Goal: Navigation & Orientation: Find specific page/section

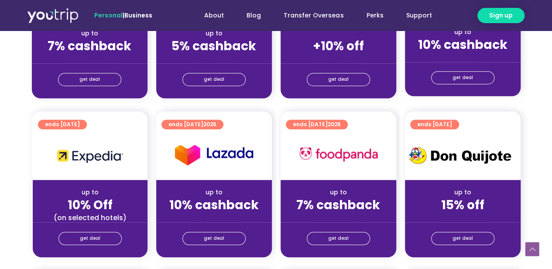
scroll to position [218, 0]
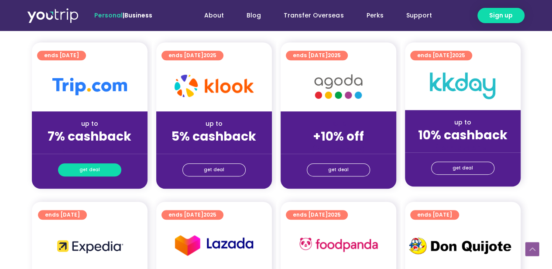
click at [87, 170] on span "get deal" at bounding box center [89, 170] width 20 height 12
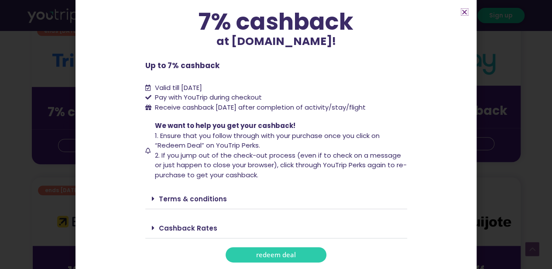
scroll to position [262, 0]
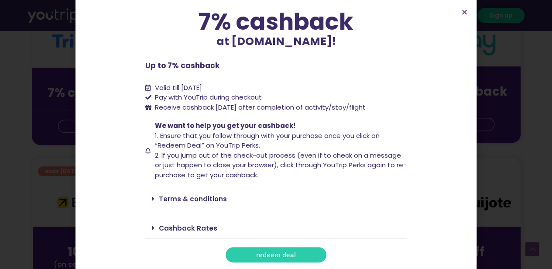
click at [152, 198] on icon at bounding box center [153, 198] width 3 height 7
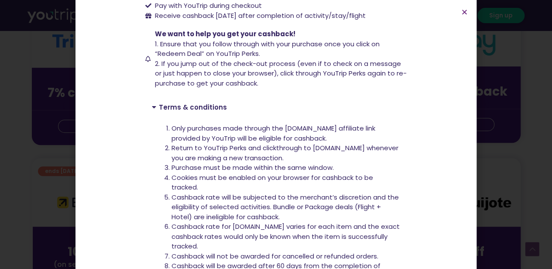
scroll to position [194, 0]
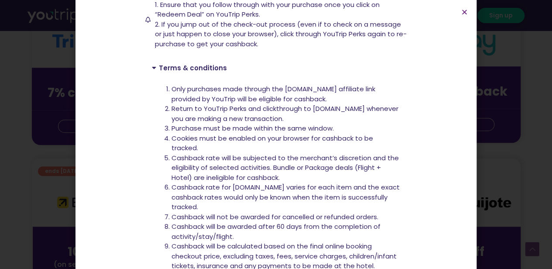
click at [152, 70] on icon at bounding box center [155, 67] width 7 height 7
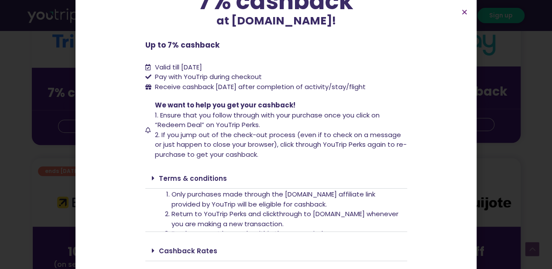
scroll to position [64, 0]
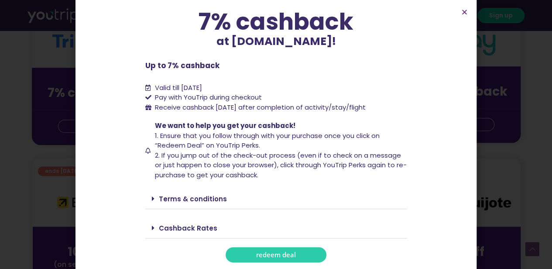
click at [152, 228] on icon at bounding box center [153, 227] width 3 height 7
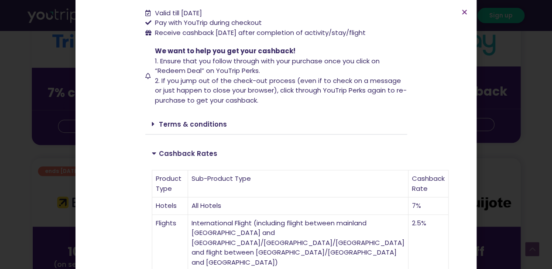
scroll to position [87, 0]
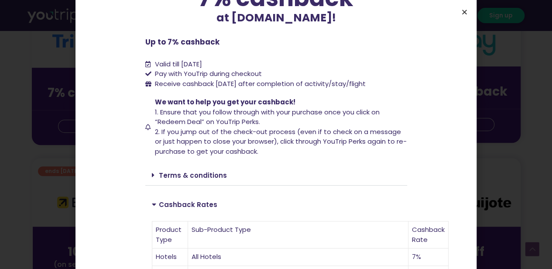
click at [466, 11] on icon "Close" at bounding box center [464, 12] width 7 height 7
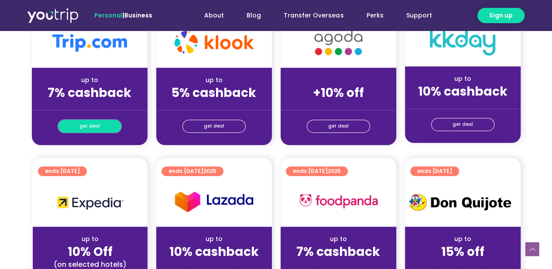
scroll to position [218, 0]
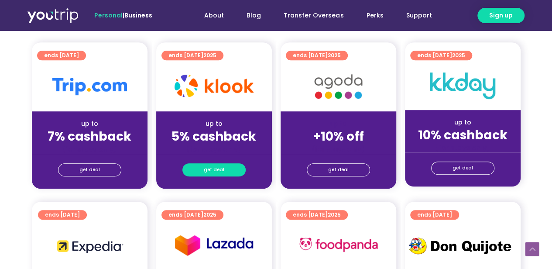
click at [212, 168] on span "get deal" at bounding box center [214, 170] width 20 height 12
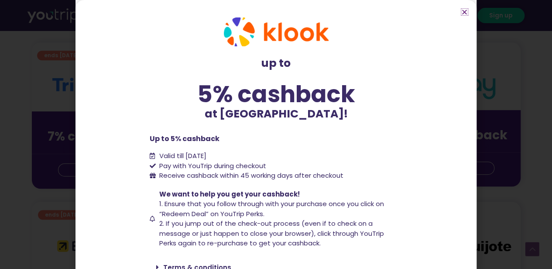
scroll to position [43, 0]
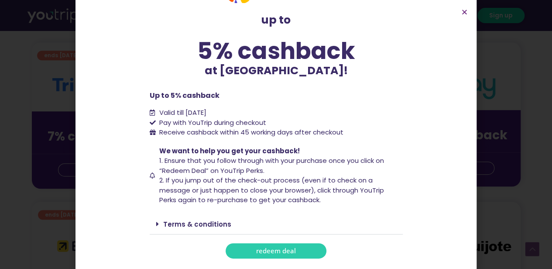
click at [156, 223] on icon at bounding box center [157, 223] width 3 height 7
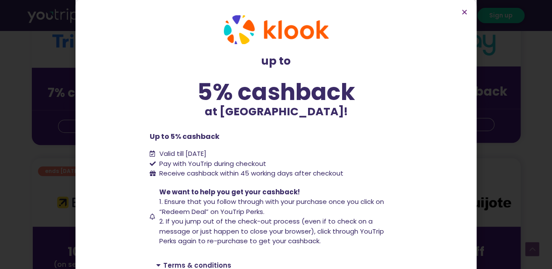
scroll to position [0, 0]
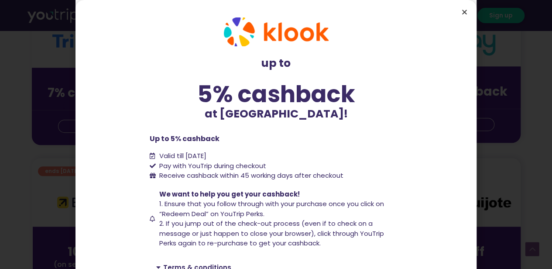
click at [464, 12] on icon "Close" at bounding box center [464, 12] width 7 height 7
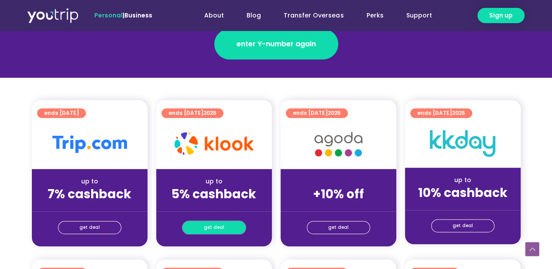
scroll to position [174, 0]
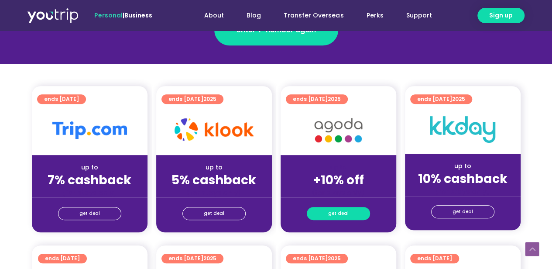
click at [331, 210] on span "get deal" at bounding box center [338, 213] width 20 height 12
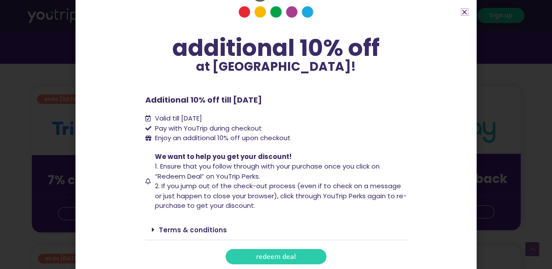
scroll to position [45, 0]
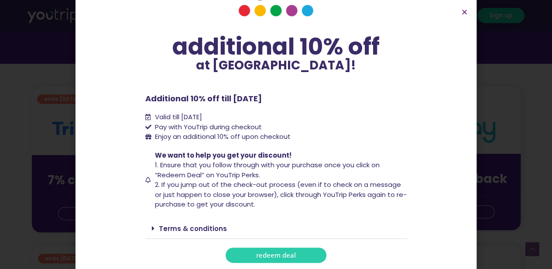
click at [152, 225] on icon at bounding box center [153, 228] width 3 height 7
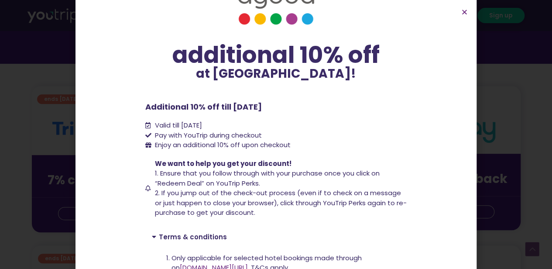
scroll to position [0, 0]
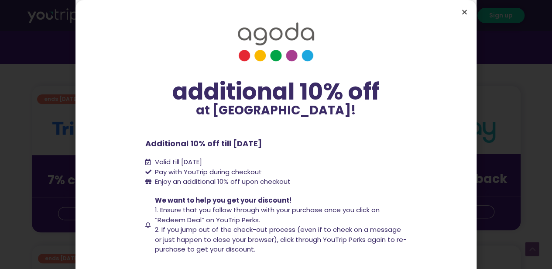
click at [463, 13] on icon "Close" at bounding box center [464, 12] width 7 height 7
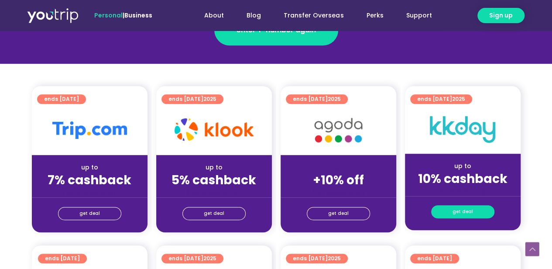
click at [457, 212] on span "get deal" at bounding box center [462, 211] width 20 height 12
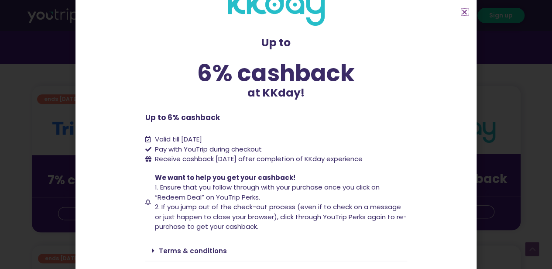
scroll to position [48, 0]
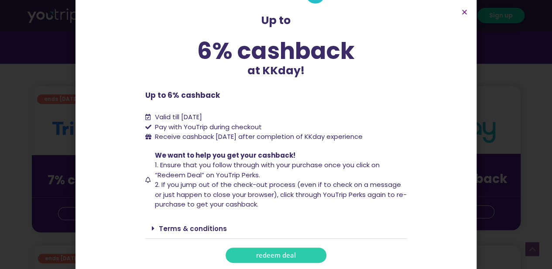
click at [146, 230] on div "Terms & conditions" at bounding box center [276, 228] width 262 height 20
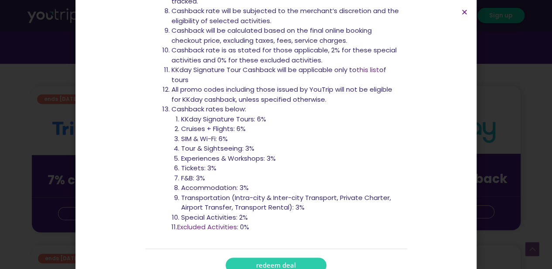
scroll to position [415, 0]
click at [462, 12] on icon "Close" at bounding box center [464, 12] width 7 height 7
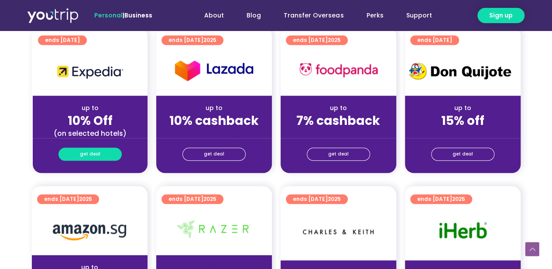
scroll to position [392, 0]
click at [95, 153] on span "get deal" at bounding box center [90, 154] width 20 height 12
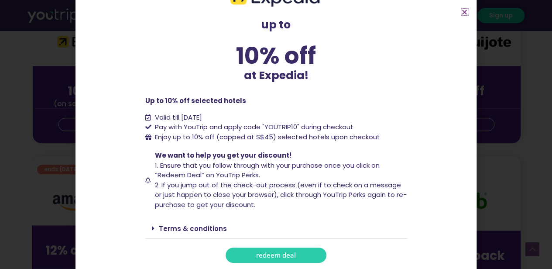
scroll to position [436, 0]
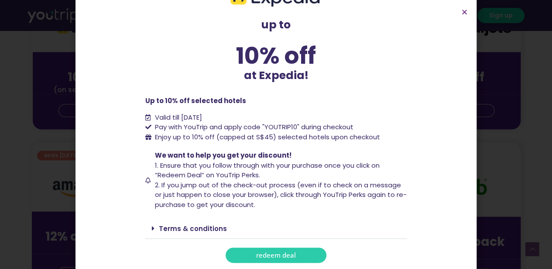
click at [152, 228] on icon at bounding box center [153, 228] width 3 height 7
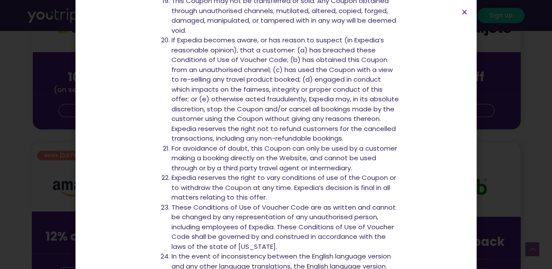
scroll to position [1040, 0]
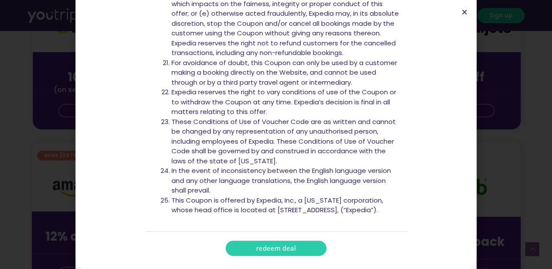
click at [462, 10] on icon "Close" at bounding box center [464, 12] width 7 height 7
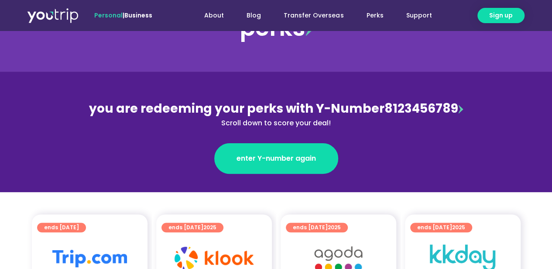
scroll to position [0, 0]
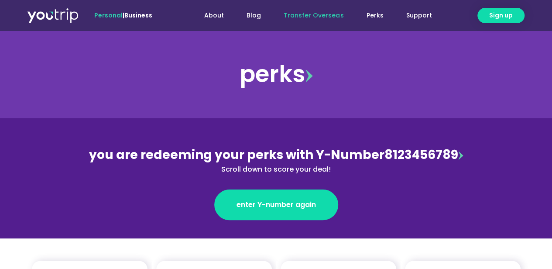
click at [304, 16] on link "Transfer Overseas" at bounding box center [313, 15] width 82 height 16
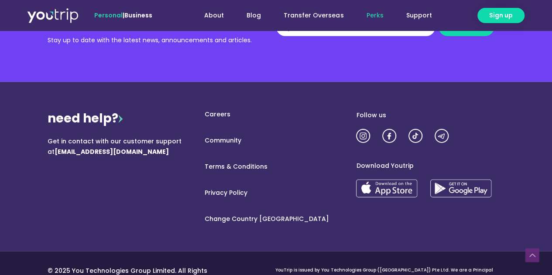
scroll to position [1177, 0]
